Goal: Transaction & Acquisition: Subscribe to service/newsletter

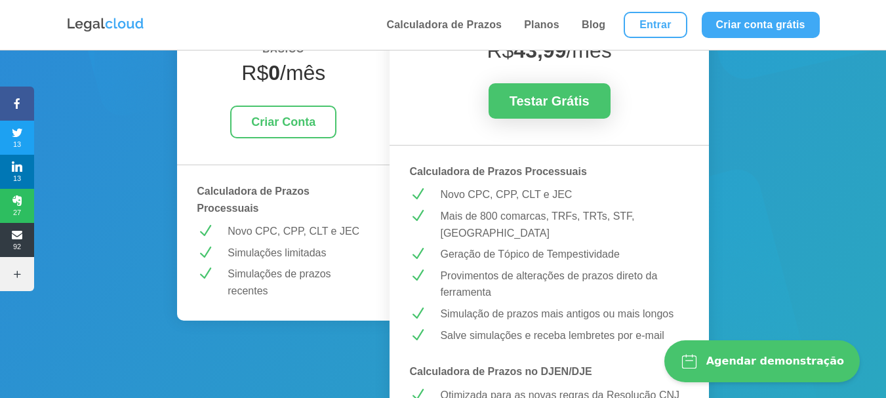
scroll to position [262, 0]
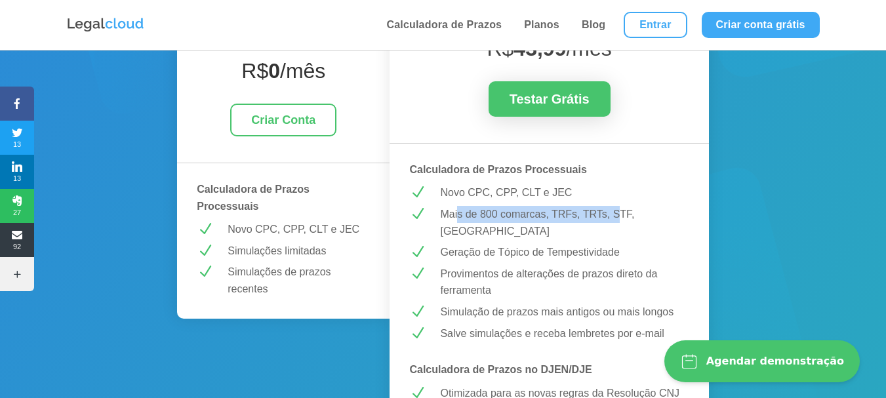
drag, startPoint x: 472, startPoint y: 212, endPoint x: 619, endPoint y: 222, distance: 147.3
click at [619, 222] on p "Mais de 800 comarcas, TRFs, TRTs, STF, [GEOGRAPHIC_DATA]" at bounding box center [564, 222] width 249 height 33
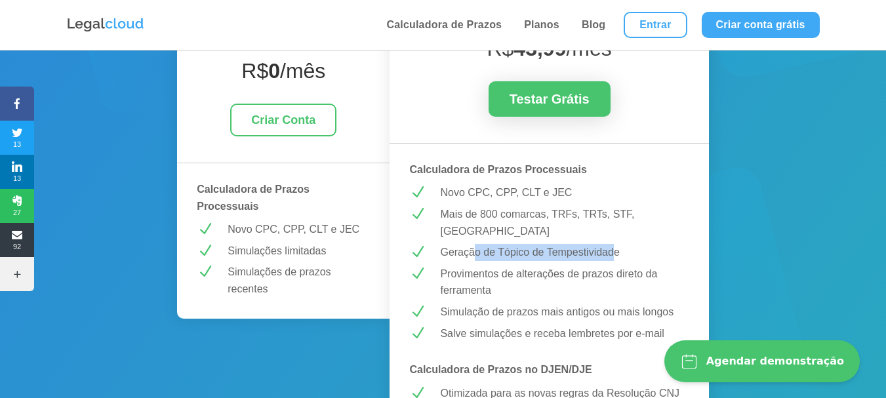
drag, startPoint x: 520, startPoint y: 228, endPoint x: 617, endPoint y: 243, distance: 98.3
click at [617, 244] on p "Geração de Tópico de Tempestividade" at bounding box center [564, 252] width 249 height 17
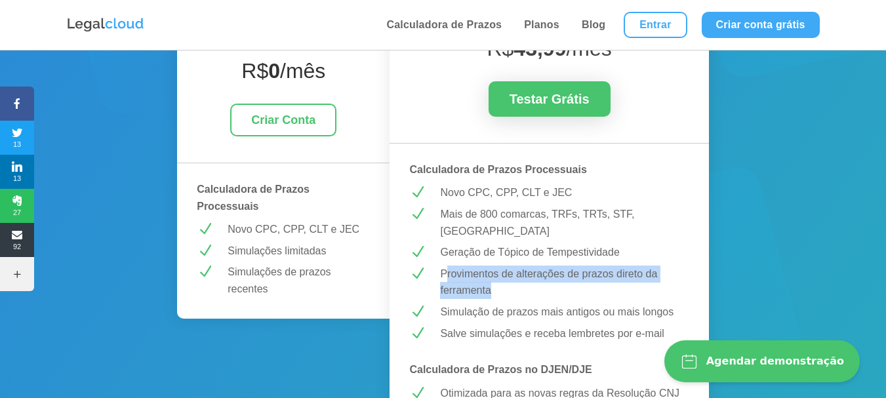
drag, startPoint x: 449, startPoint y: 260, endPoint x: 610, endPoint y: 268, distance: 161.6
click at [610, 268] on p "Provimentos de alterações de prazos direto da ferramenta" at bounding box center [564, 282] width 249 height 33
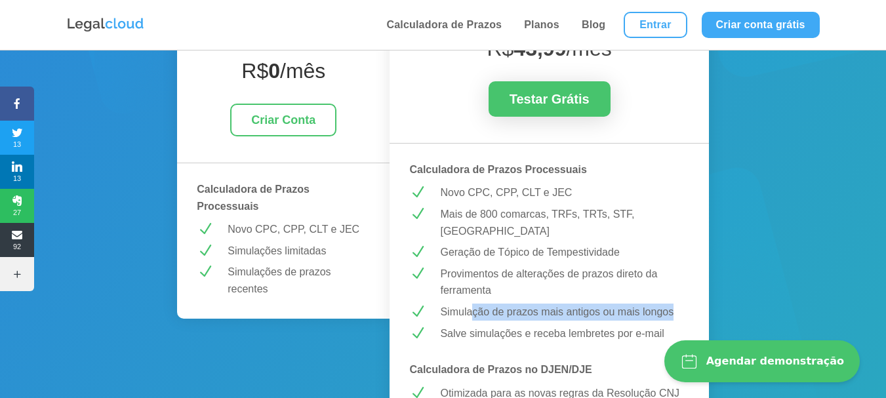
drag, startPoint x: 472, startPoint y: 293, endPoint x: 677, endPoint y: 295, distance: 204.7
click at [677, 304] on p "Simulação de prazos mais antigos ou mais longos" at bounding box center [564, 312] width 249 height 17
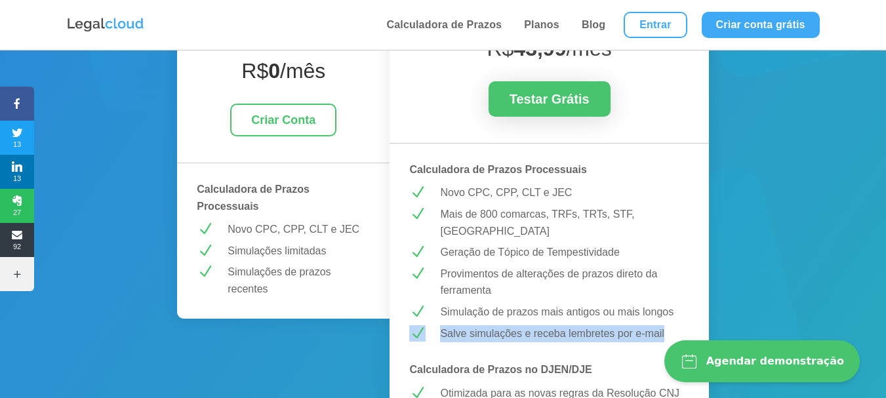
drag, startPoint x: 488, startPoint y: 307, endPoint x: 605, endPoint y: 307, distance: 116.8
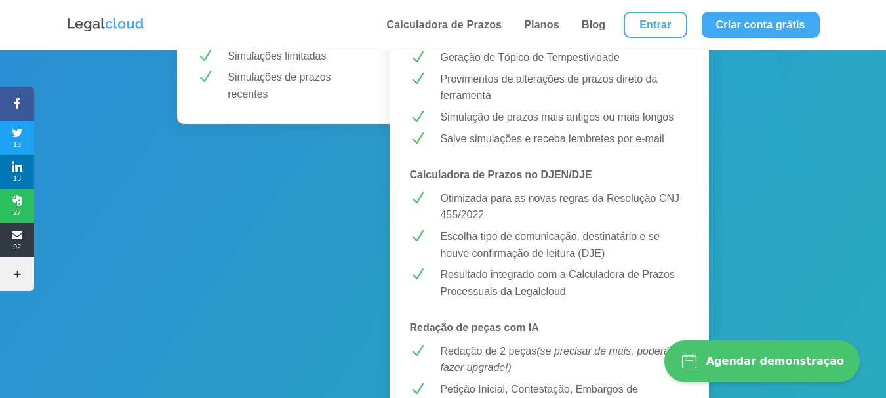
scroll to position [459, 0]
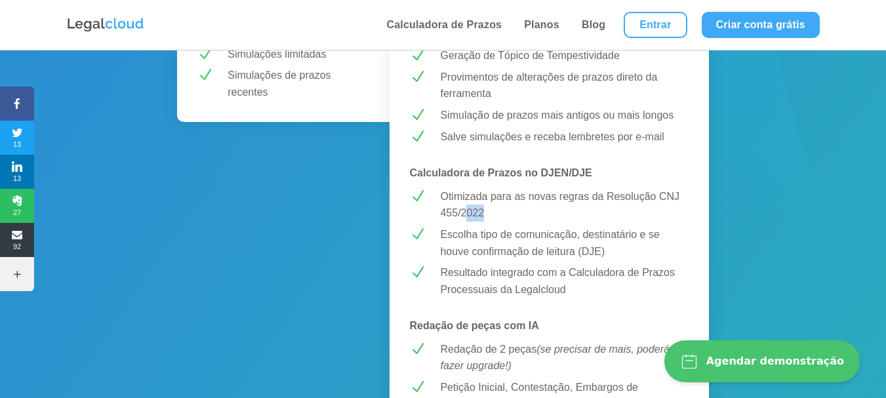
drag, startPoint x: 471, startPoint y: 187, endPoint x: 570, endPoint y: 201, distance: 100.1
click at [570, 201] on p "Otimizada para as novas regras da Resolução CNJ 455/2022" at bounding box center [564, 204] width 249 height 33
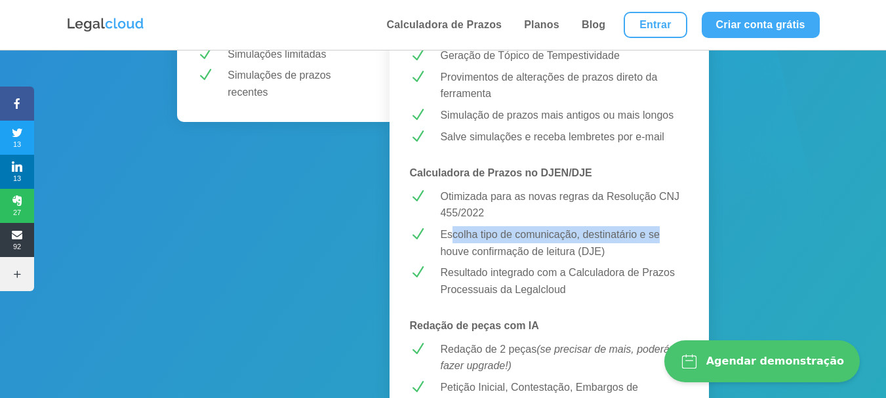
drag, startPoint x: 514, startPoint y: 216, endPoint x: 658, endPoint y: 223, distance: 143.9
click at [658, 226] on p "Escolha tipo de comunicação, destinatário e se houve confirmação de leitura (DJ…" at bounding box center [564, 242] width 249 height 33
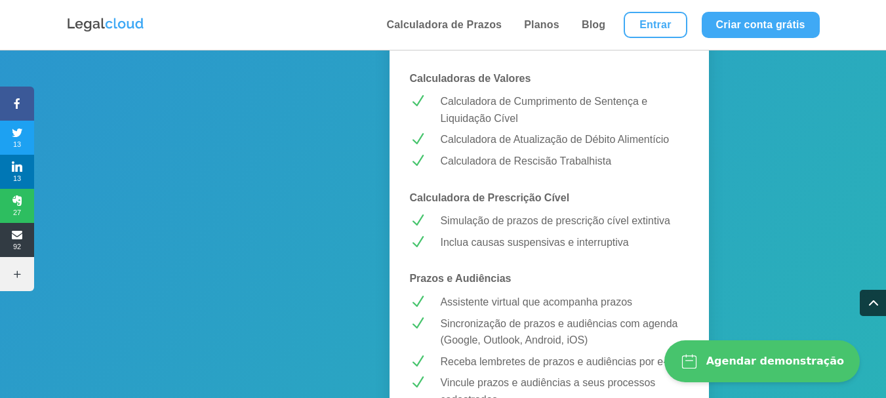
scroll to position [919, 0]
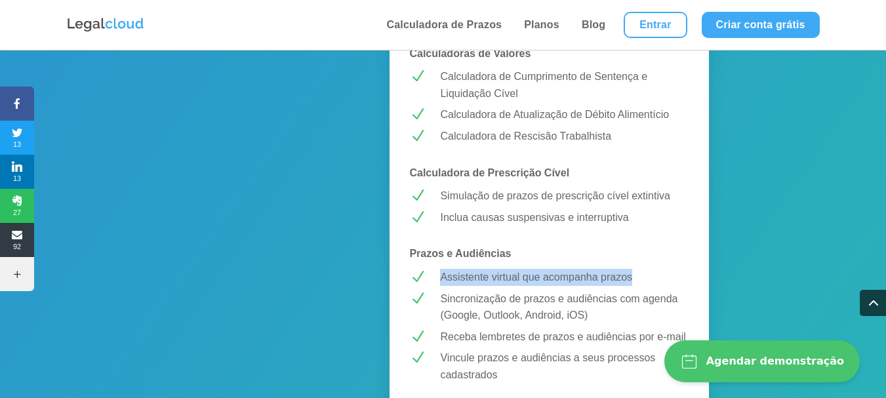
drag, startPoint x: 430, startPoint y: 252, endPoint x: 665, endPoint y: 262, distance: 235.7
click at [665, 269] on div "N Assistente virtual que acompanha prazos" at bounding box center [549, 277] width 280 height 17
click at [665, 269] on p "Assistente virtual que acompanha prazos" at bounding box center [564, 277] width 249 height 17
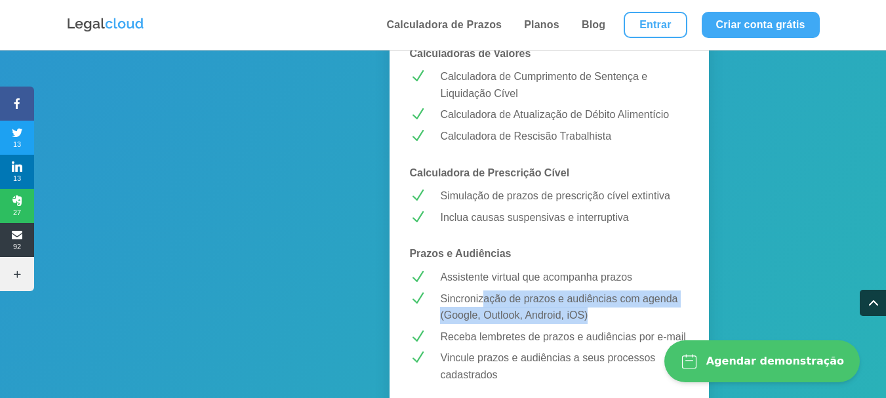
drag, startPoint x: 506, startPoint y: 276, endPoint x: 665, endPoint y: 293, distance: 160.4
click at [665, 293] on p "Sincronização de prazos e audiências com agenda (Google, Outlook, Android, iOS)" at bounding box center [564, 307] width 249 height 33
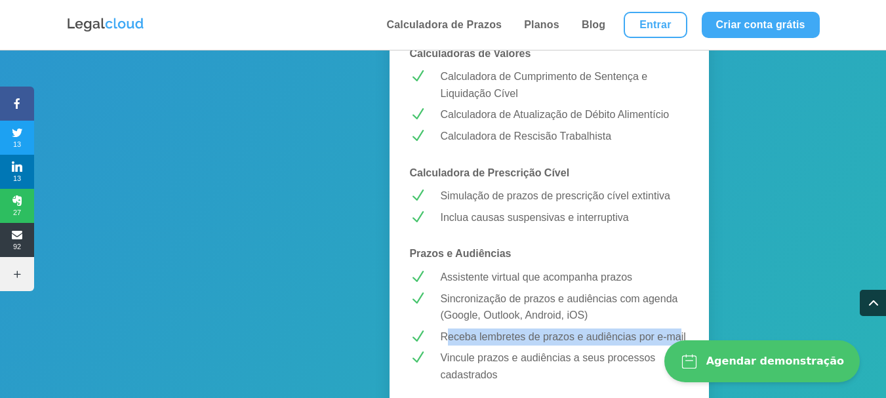
drag, startPoint x: 495, startPoint y: 314, endPoint x: 681, endPoint y: 320, distance: 186.4
click at [681, 329] on p "Receba lembretes de prazos e audiências por e-mail" at bounding box center [564, 337] width 249 height 17
click at [682, 329] on p "Receba lembretes de prazos e audiências por e-mail" at bounding box center [564, 337] width 249 height 17
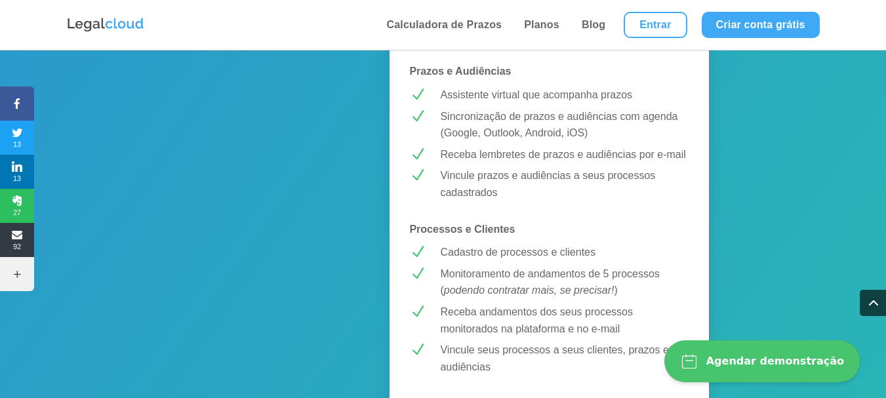
scroll to position [1115, 0]
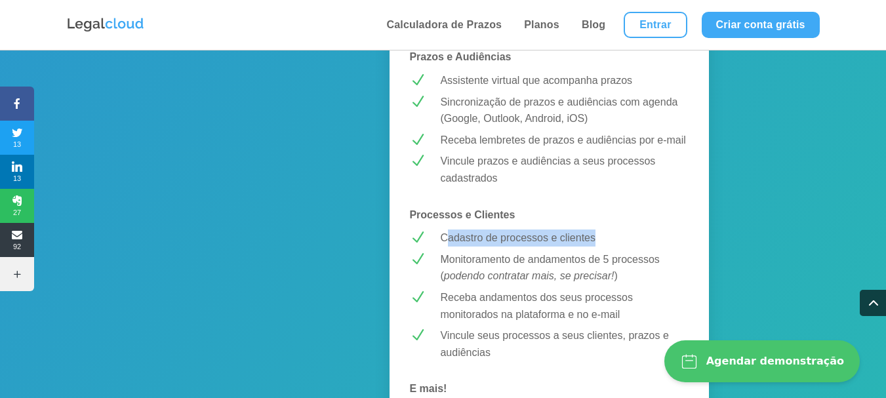
drag, startPoint x: 448, startPoint y: 223, endPoint x: 612, endPoint y: 226, distance: 164.0
click at [612, 230] on p "Cadastro de processos e clientes" at bounding box center [564, 238] width 249 height 17
click at [610, 230] on p "Cadastro de processos e clientes" at bounding box center [564, 238] width 249 height 17
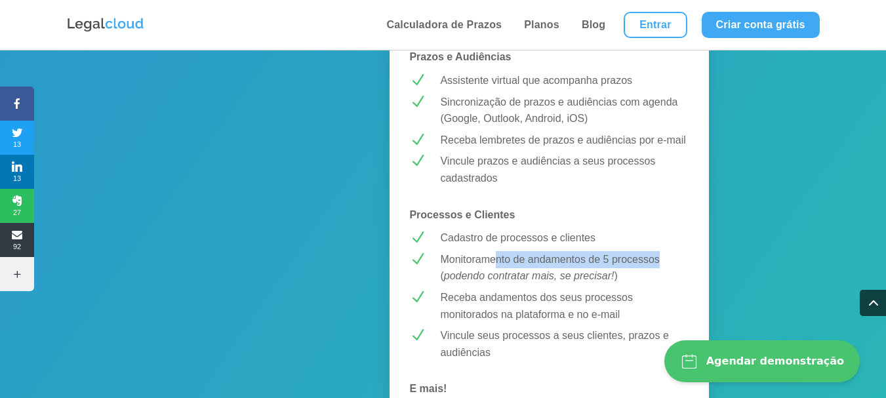
drag, startPoint x: 497, startPoint y: 245, endPoint x: 663, endPoint y: 251, distance: 165.4
click at [663, 251] on p "Monitoramento de andamentos de 5 processos ( podendo contratar mais, se precisa…" at bounding box center [564, 267] width 249 height 33
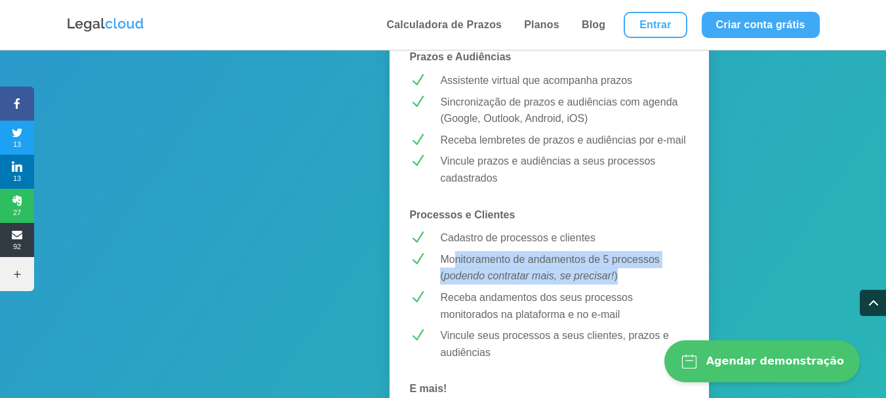
drag, startPoint x: 494, startPoint y: 242, endPoint x: 646, endPoint y: 262, distance: 153.5
click at [646, 262] on p "Monitoramento de andamentos de 5 processos ( podendo contratar mais, se precisa…" at bounding box center [564, 267] width 249 height 33
drag, startPoint x: 602, startPoint y: 259, endPoint x: 437, endPoint y: 247, distance: 165.1
click at [437, 251] on div "Monitoramento de andamentos de 5 processos ( podendo contratar mais, se precisa…" at bounding box center [559, 267] width 259 height 33
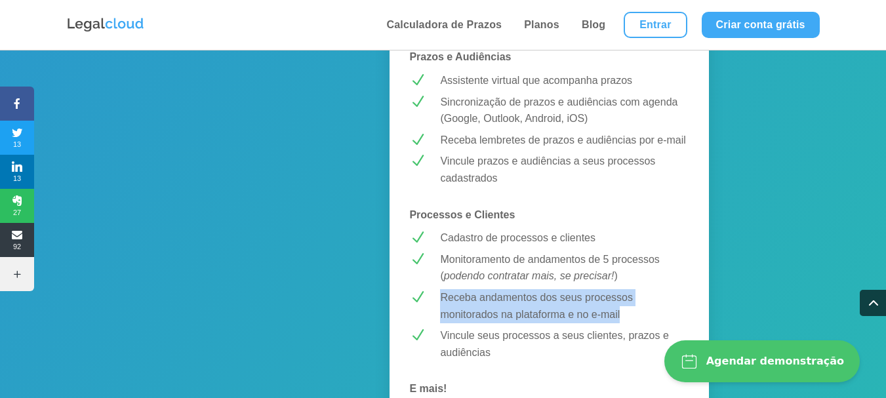
drag, startPoint x: 451, startPoint y: 280, endPoint x: 630, endPoint y: 289, distance: 179.4
click at [630, 289] on p "Receba andamentos dos seus processos monitorados na plataforma e no e-mail" at bounding box center [564, 305] width 249 height 33
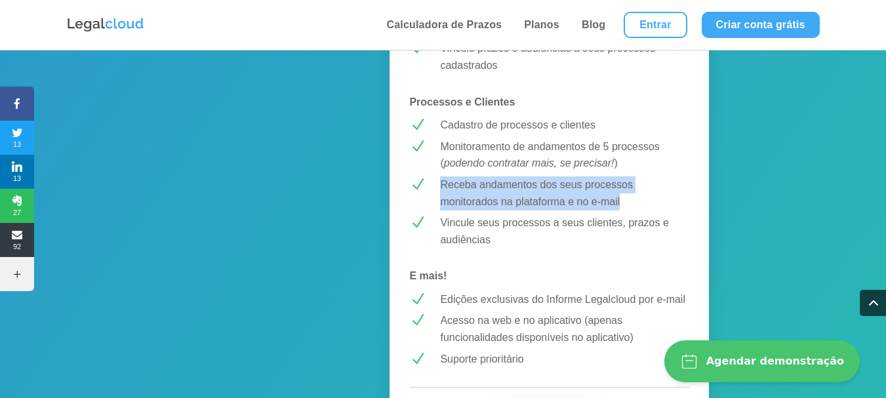
scroll to position [1247, 0]
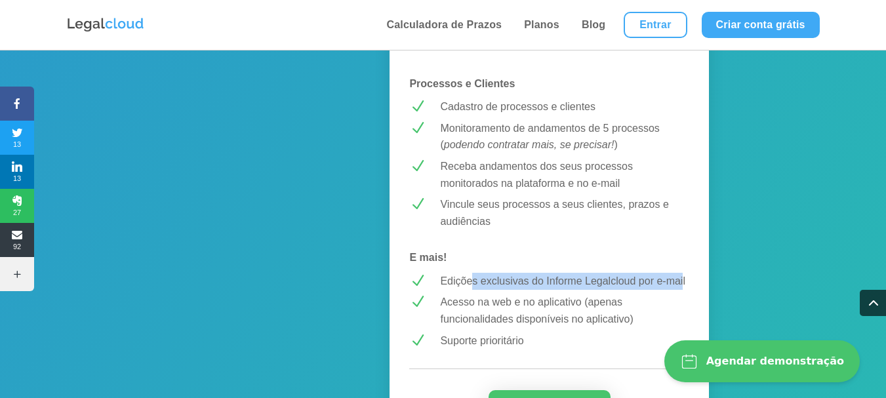
drag, startPoint x: 471, startPoint y: 267, endPoint x: 684, endPoint y: 265, distance: 212.6
click at [684, 273] on p "Edições exclusivas do Informe Legalcloud por e-mail" at bounding box center [564, 281] width 249 height 17
click at [683, 273] on p "Edições exclusivas do Informe Legalcloud por e-mail" at bounding box center [564, 281] width 249 height 17
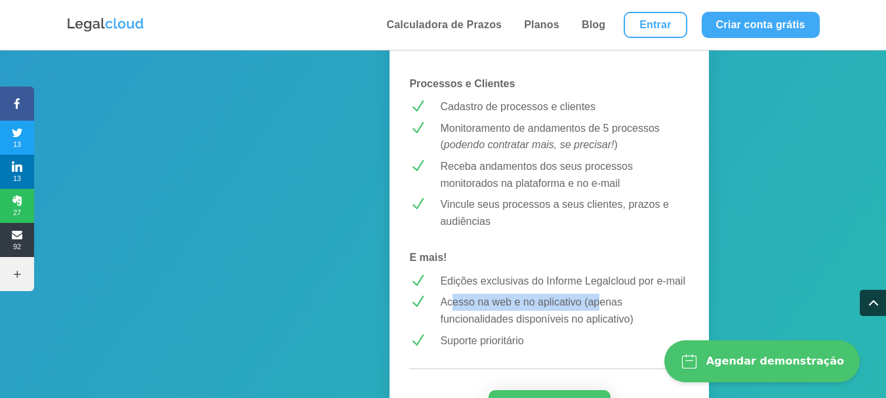
drag, startPoint x: 452, startPoint y: 280, endPoint x: 602, endPoint y: 285, distance: 150.3
click at [602, 294] on p "Acesso na web e no aplicativo (apenas funcionalidades disponíveis no aplicativo)" at bounding box center [564, 310] width 249 height 33
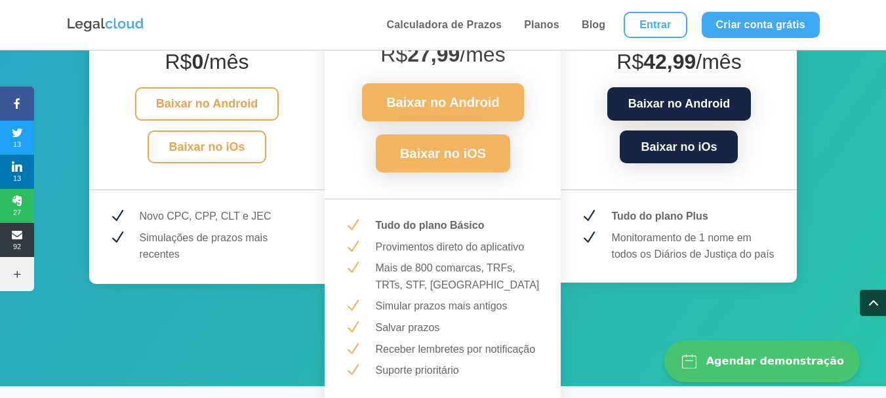
scroll to position [1968, 0]
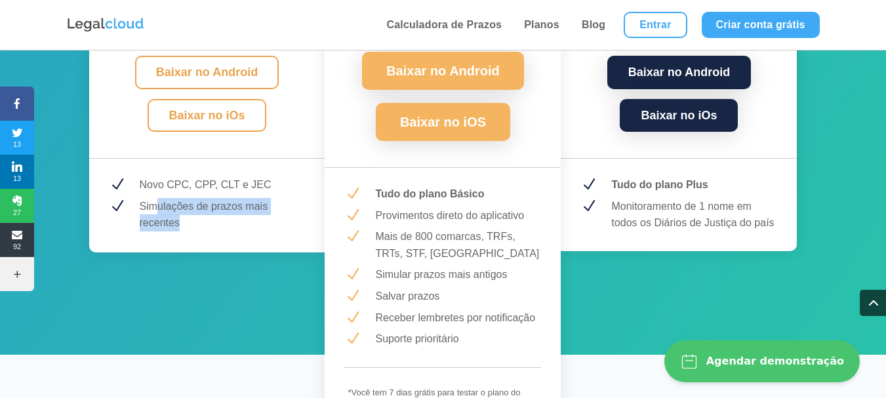
drag, startPoint x: 160, startPoint y: 189, endPoint x: 253, endPoint y: 205, distance: 94.0
click at [253, 205] on p "Simulações de prazos mais recentes" at bounding box center [223, 214] width 166 height 33
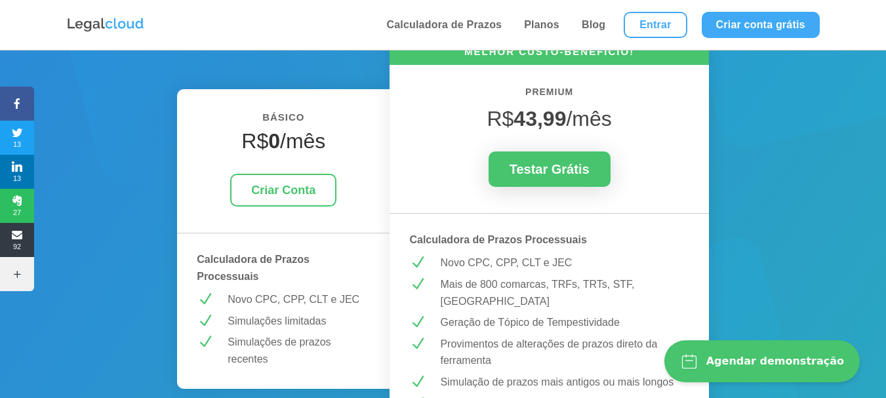
scroll to position [197, 0]
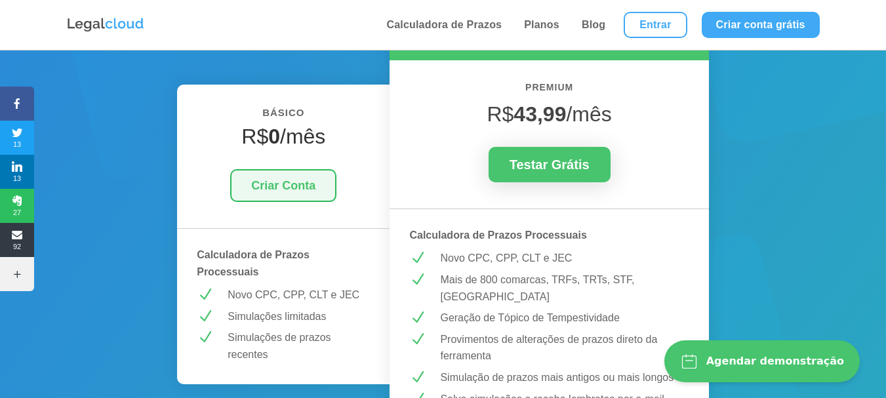
click at [289, 194] on link "Criar Conta" at bounding box center [283, 185] width 106 height 33
